Goal: Task Accomplishment & Management: Use online tool/utility

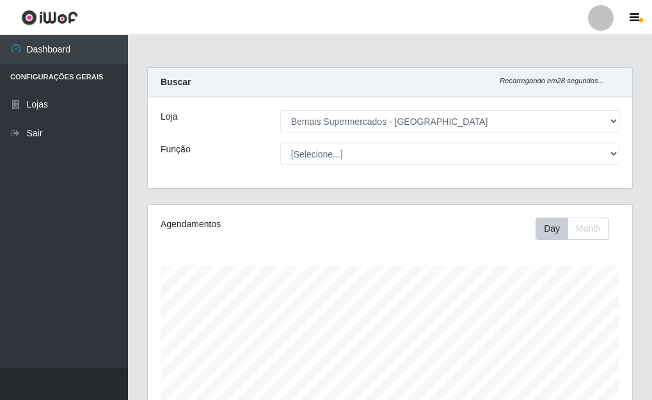
select select "249"
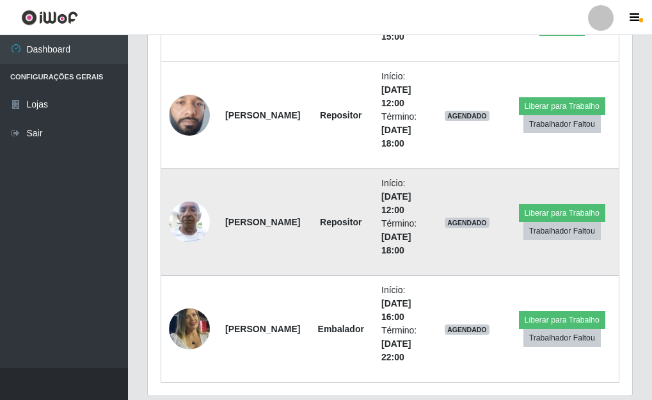
scroll to position [266, 484]
click at [537, 213] on button "Liberar para Trabalho" at bounding box center [562, 213] width 86 height 18
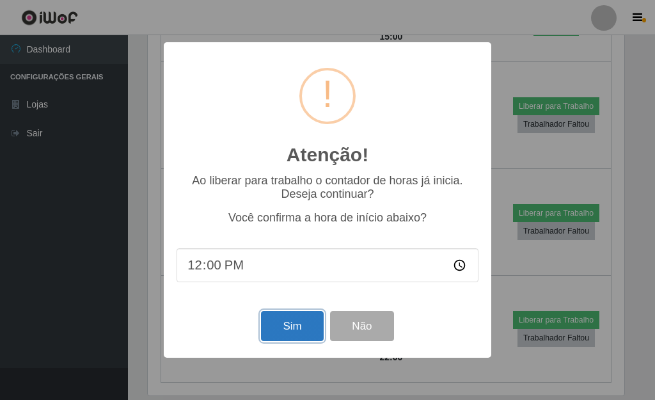
click at [286, 338] on button "Sim" at bounding box center [292, 326] width 62 height 30
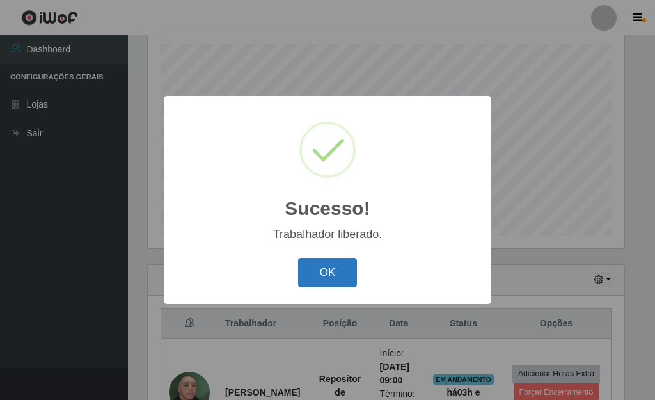
click at [306, 267] on button "OK" at bounding box center [328, 273] width 60 height 30
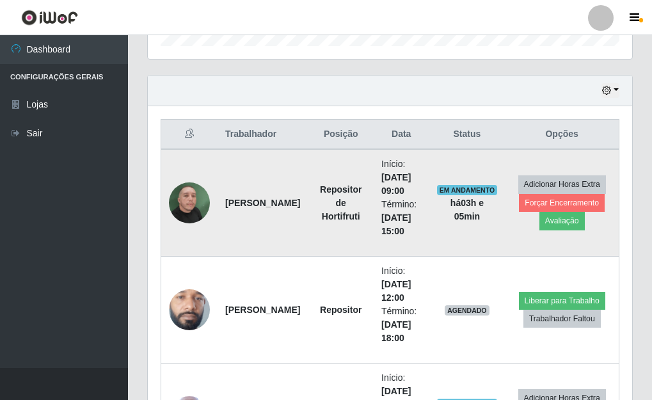
scroll to position [414, 0]
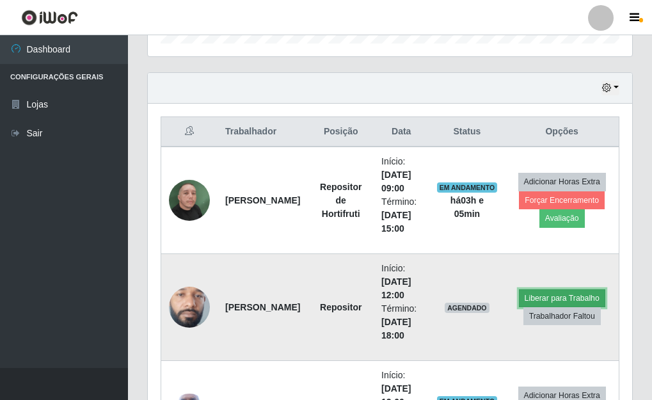
click at [550, 298] on button "Liberar para Trabalho" at bounding box center [562, 298] width 86 height 18
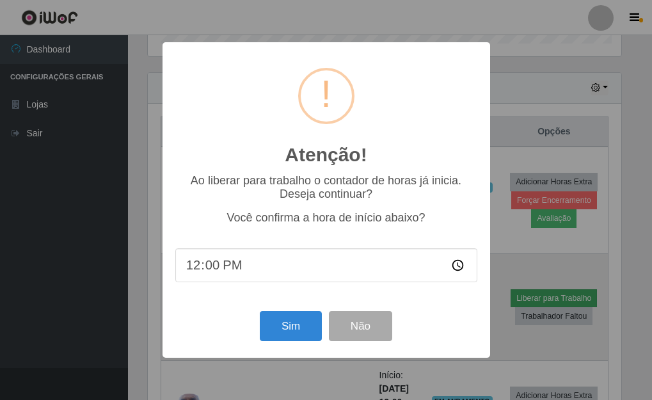
scroll to position [266, 477]
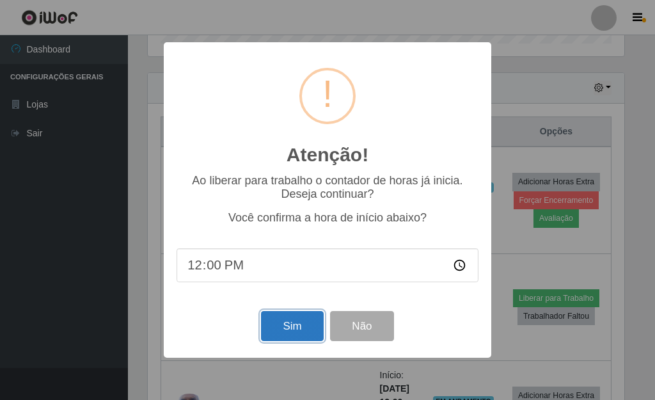
click at [292, 332] on button "Sim" at bounding box center [292, 326] width 62 height 30
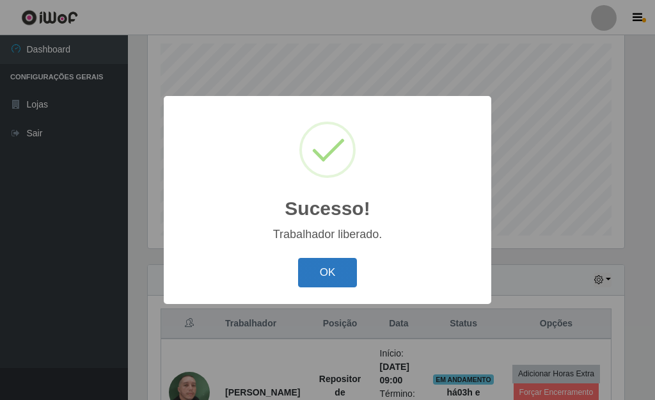
click at [324, 275] on button "OK" at bounding box center [328, 273] width 60 height 30
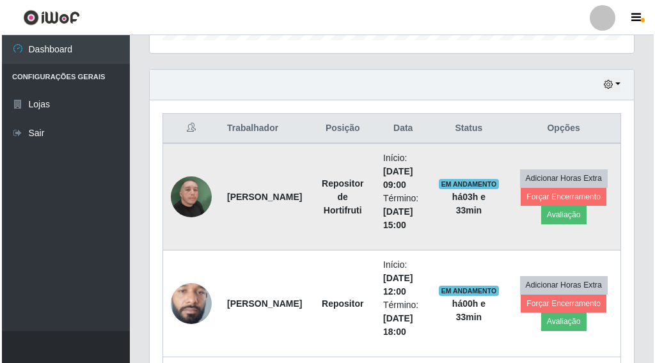
scroll to position [478, 0]
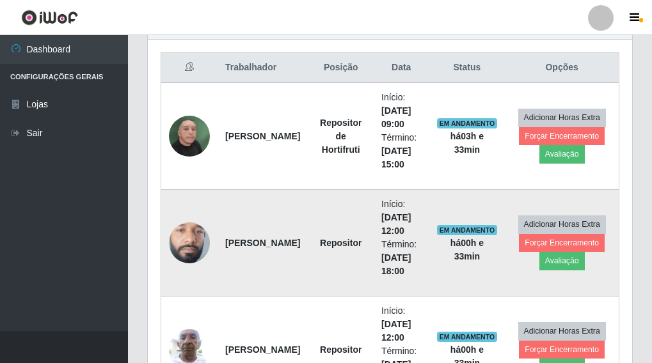
click at [179, 243] on img at bounding box center [189, 243] width 41 height 91
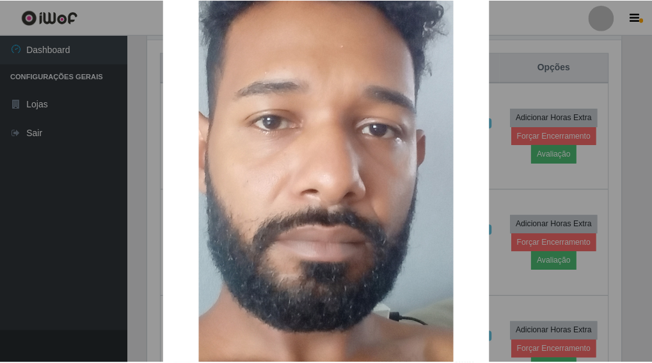
scroll to position [128, 0]
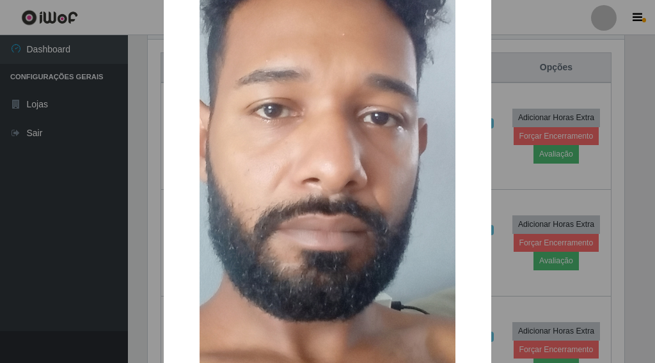
click at [498, 177] on div "× OK Cancel" at bounding box center [327, 181] width 655 height 363
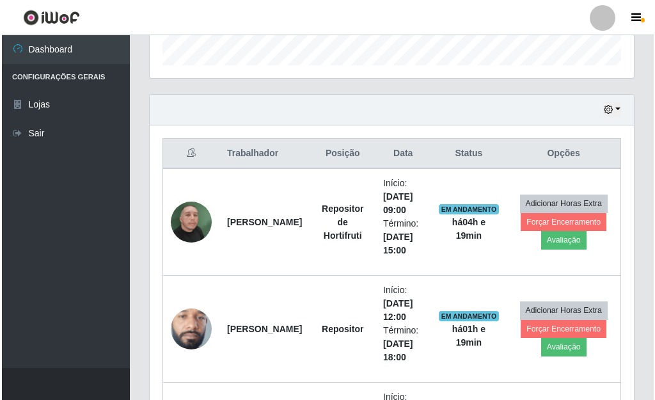
scroll to position [393, 0]
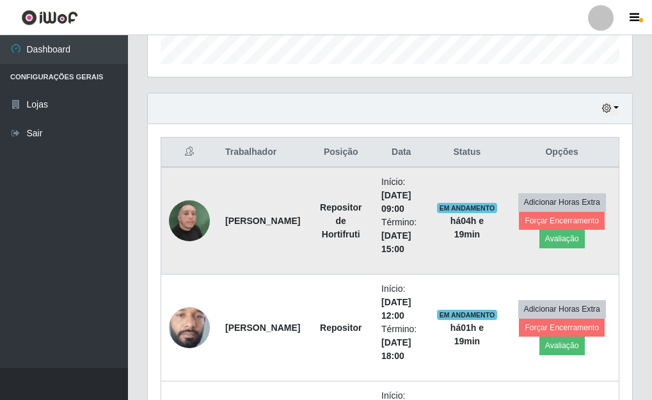
click at [194, 221] on img at bounding box center [189, 220] width 41 height 73
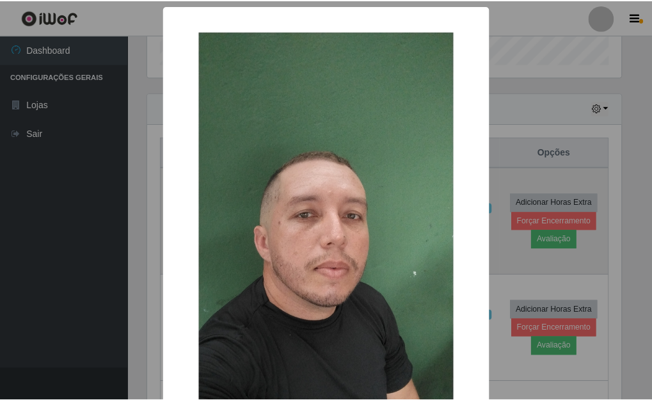
scroll to position [266, 477]
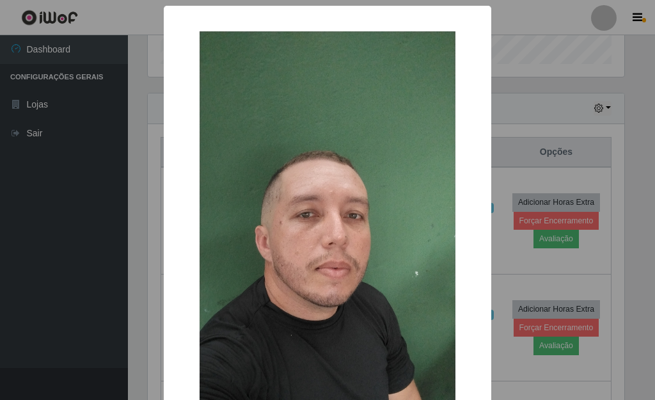
click at [519, 117] on div "× OK Cancel" at bounding box center [327, 200] width 655 height 400
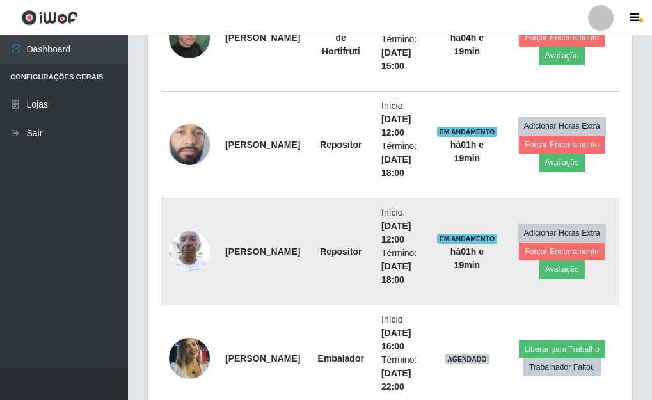
scroll to position [585, 0]
